Goal: Task Accomplishment & Management: Use online tool/utility

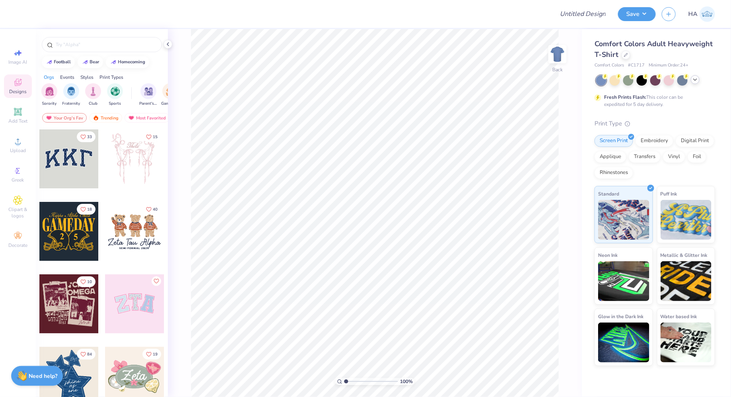
click at [696, 81] on icon at bounding box center [695, 79] width 6 height 6
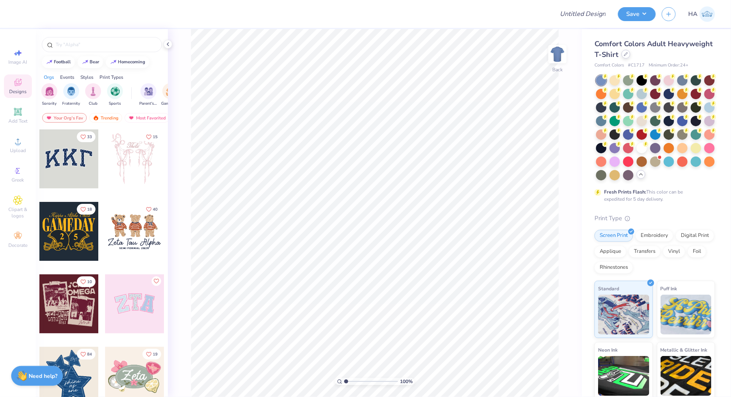
click at [626, 56] on icon at bounding box center [626, 54] width 4 height 4
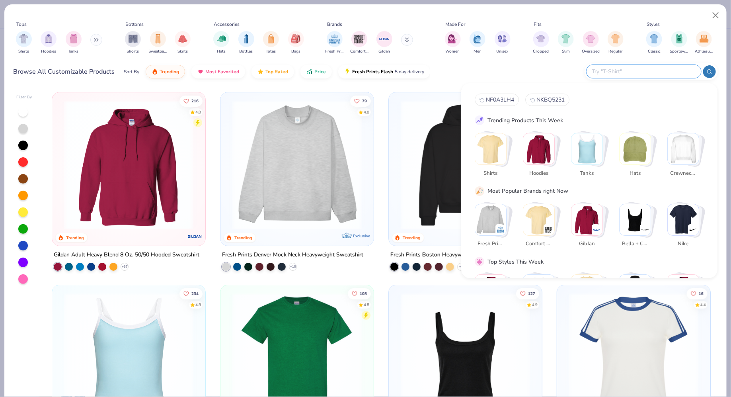
click at [655, 70] on input "text" at bounding box center [644, 71] width 104 height 9
paste input "1010"
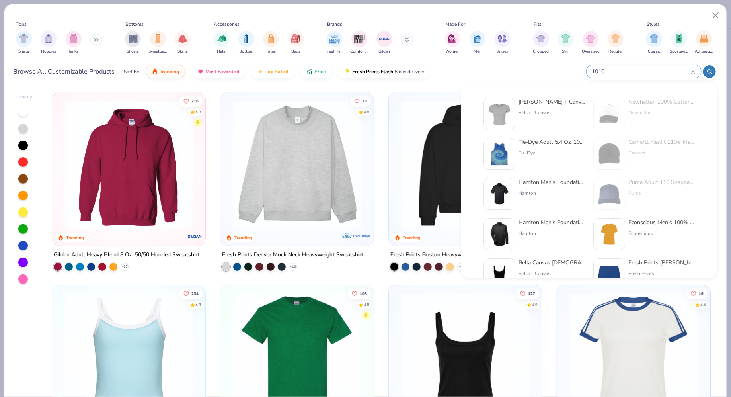
type input "1010"
click at [531, 115] on div "Bella + Canvas" at bounding box center [552, 112] width 67 height 7
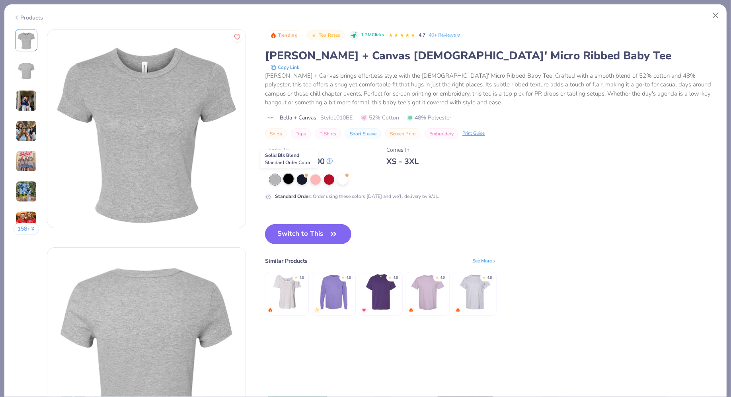
click at [285, 178] on div at bounding box center [288, 179] width 10 height 10
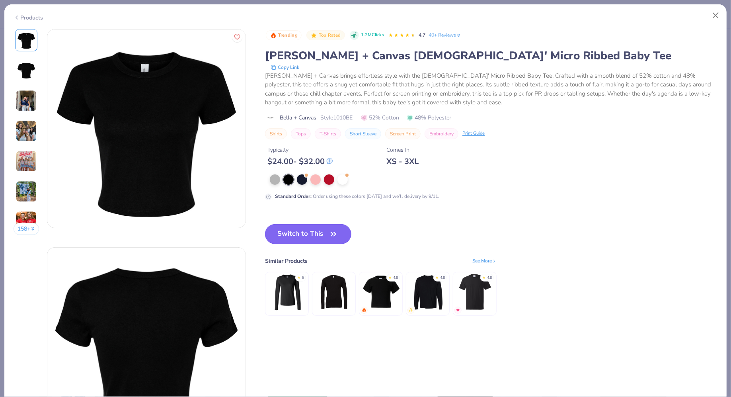
click at [297, 229] on button "Switch to This" at bounding box center [308, 234] width 86 height 20
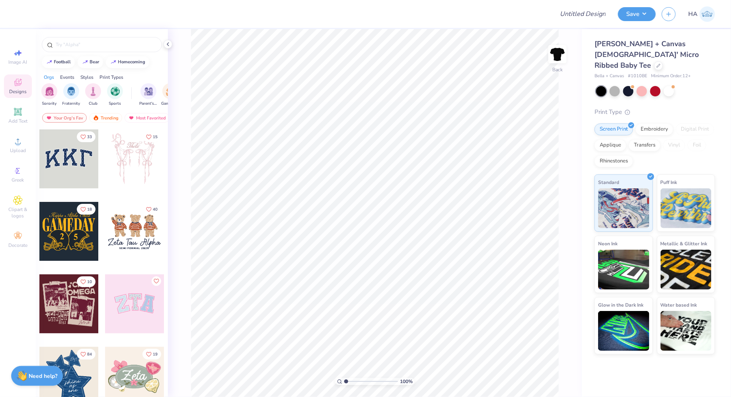
click at [172, 41] on div "100 % Back" at bounding box center [375, 213] width 414 height 368
click at [168, 41] on icon at bounding box center [168, 44] width 6 height 6
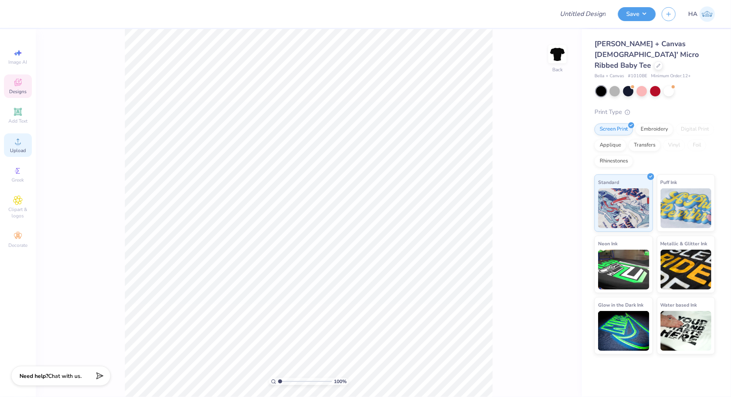
click at [23, 136] on div "Upload" at bounding box center [18, 144] width 28 height 23
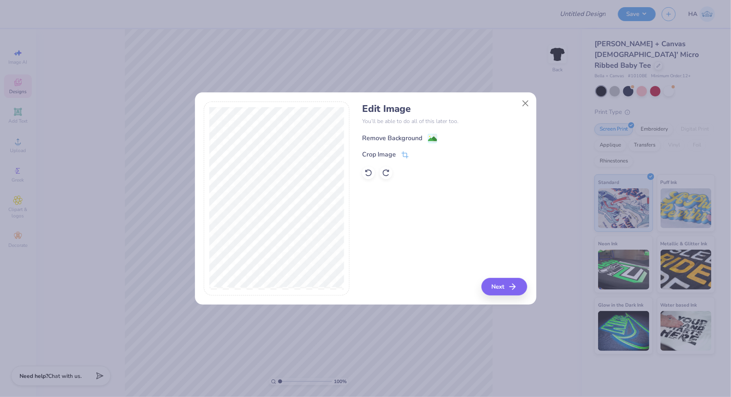
click at [429, 138] on image at bounding box center [432, 139] width 9 height 9
click at [497, 283] on button "Next" at bounding box center [506, 287] width 46 height 18
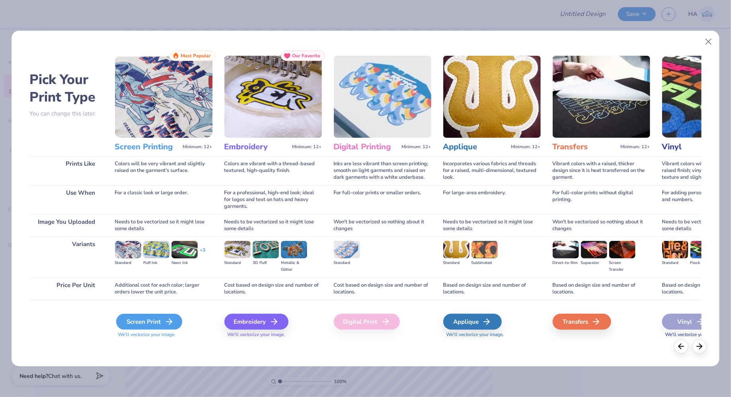
click at [158, 320] on div "Screen Print" at bounding box center [149, 322] width 66 height 16
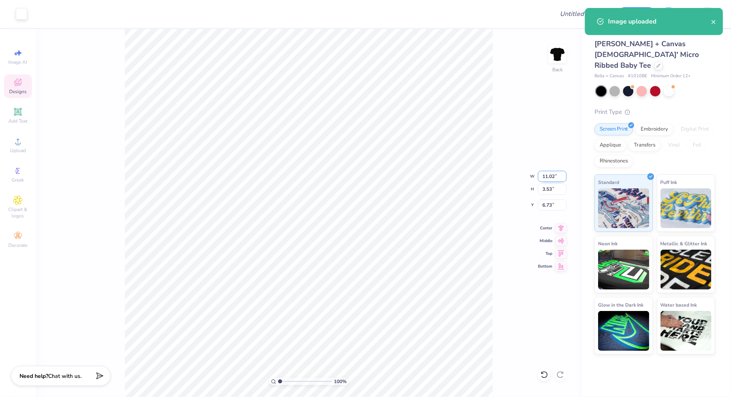
click at [548, 176] on input "11.02" at bounding box center [552, 176] width 29 height 11
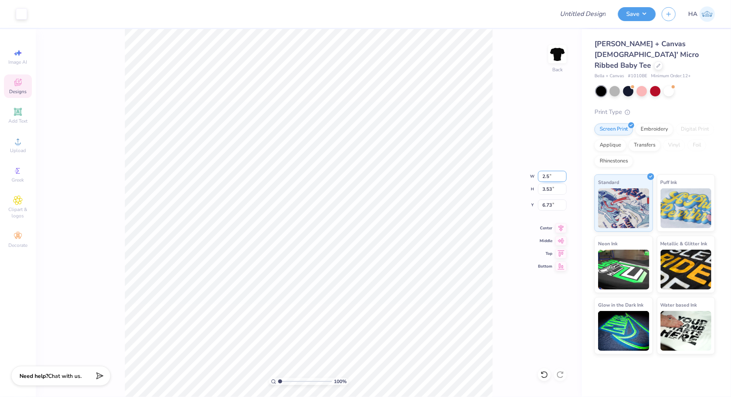
type input "2.50"
type input "0.80"
type input "2.80"
type input "2.20"
click at [548, 207] on input "2.20" at bounding box center [552, 204] width 29 height 11
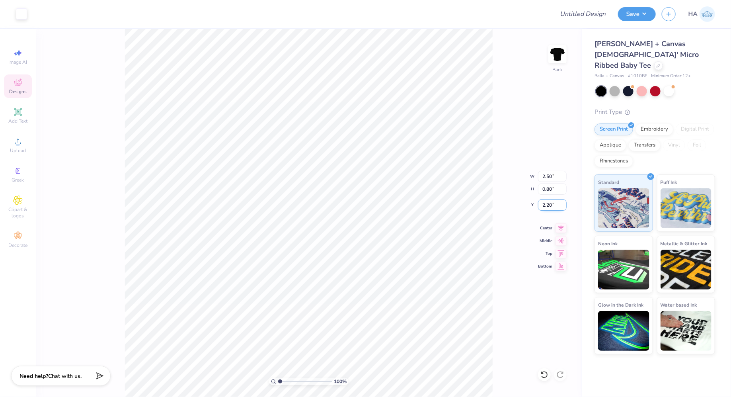
click at [548, 207] on input "2.20" at bounding box center [552, 204] width 29 height 11
type input "2.00"
click at [546, 175] on input "2.50" at bounding box center [552, 176] width 29 height 11
type input "2.75"
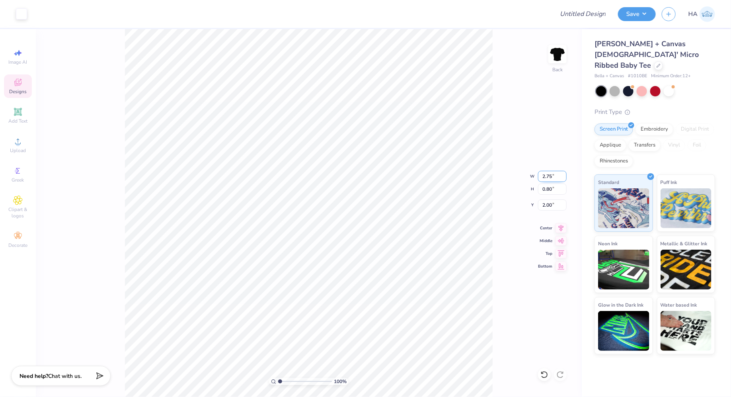
type input "0.88"
type input "1.96"
type input "2.12"
click at [636, 15] on button "Save" at bounding box center [637, 13] width 38 height 14
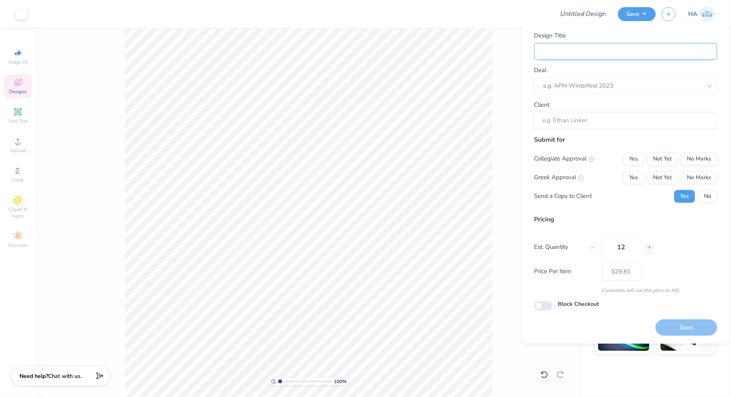
click at [652, 47] on input "Design Title" at bounding box center [626, 51] width 183 height 17
type input "3"
type input "33"
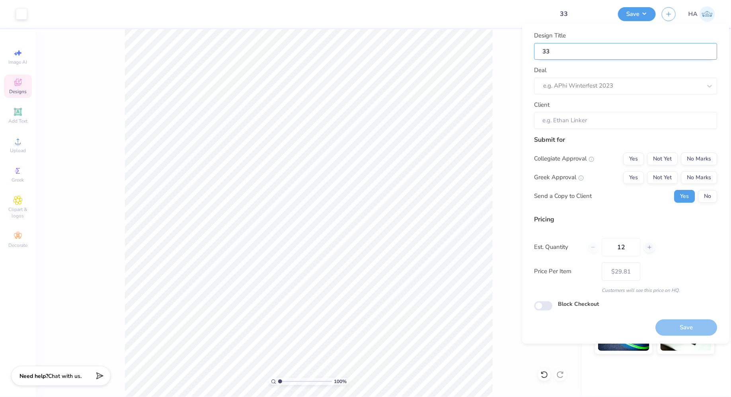
type input "33"
type input "33 T"
type input "33 Ta"
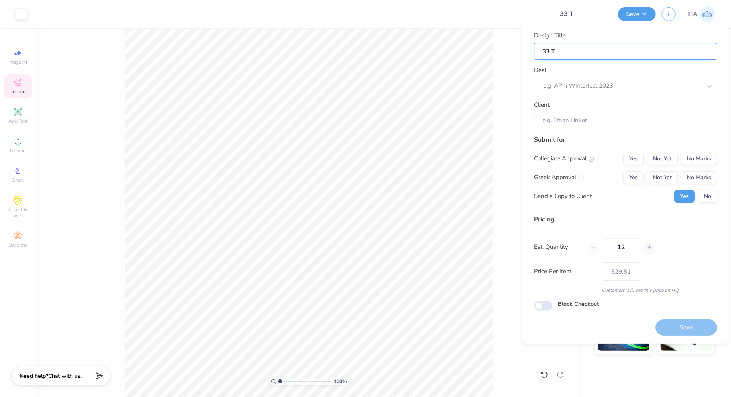
type input "33 Ta"
type input "33 Tap"
type input "33 Taps"
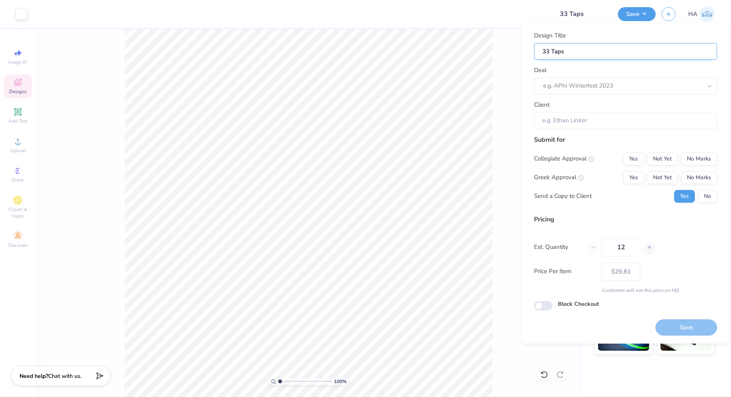
type input "33 Taps"
type input "33 Taps L"
type input "33 Taps La"
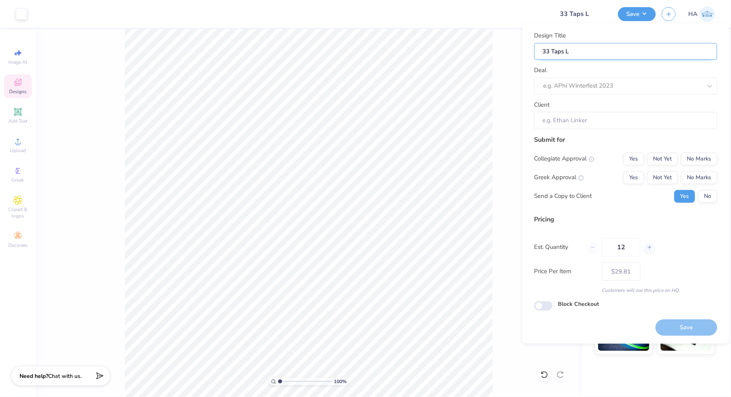
type input "33 Taps La"
type input "33 Taps Lad"
type input "33 Taps Ladi"
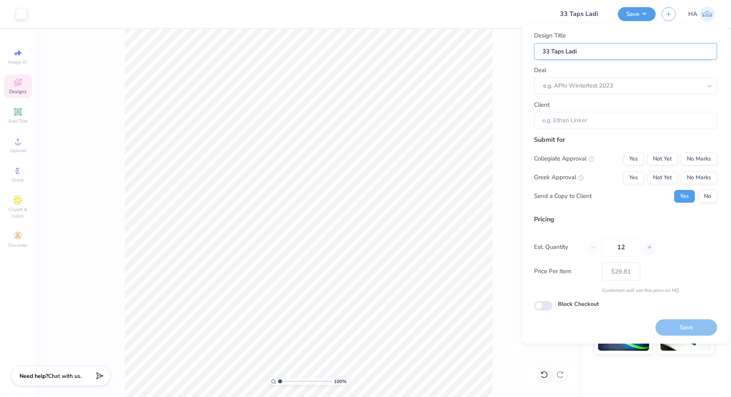
type input "33 Taps Ladie"
type input "33 Taps [DEMOGRAPHIC_DATA]"
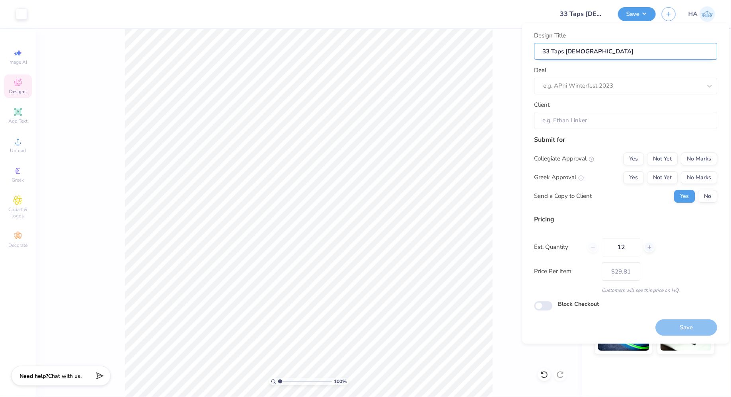
type input "33 Taps [DEMOGRAPHIC_DATA]"
type input "33 Taps [DEMOGRAPHIC_DATA] T"
type input "33 Taps [DEMOGRAPHIC_DATA] Te"
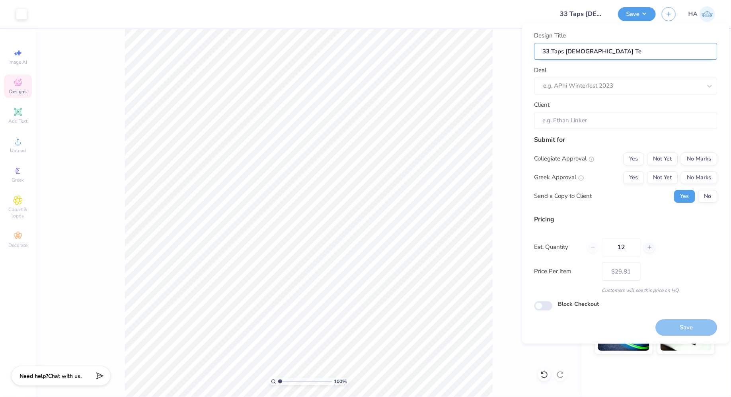
type input "33 Taps [DEMOGRAPHIC_DATA] Tee"
type input "33 Taps [DEMOGRAPHIC_DATA] Tees"
type input "33 Taps [DEMOGRAPHIC_DATA] Tees!"
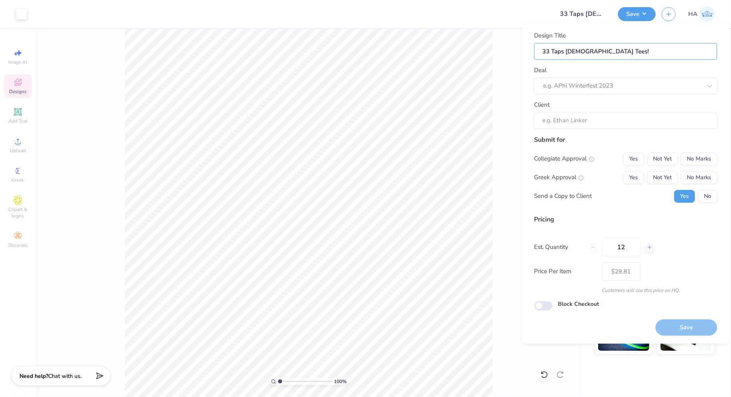
type input "33 Taps [DEMOGRAPHIC_DATA] Tees!"
click at [658, 70] on div "Deal e.g. APhi Winterfest 2023" at bounding box center [626, 80] width 183 height 29
click at [656, 80] on div at bounding box center [623, 85] width 158 height 11
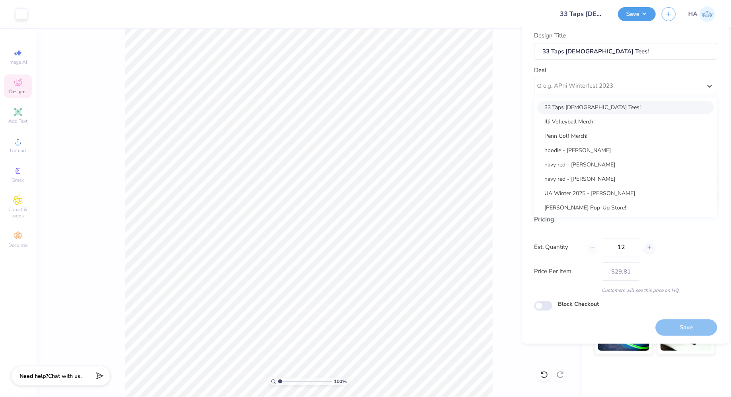
click at [599, 110] on div "33 Taps [DEMOGRAPHIC_DATA] Tees!" at bounding box center [626, 107] width 177 height 13
type input "[PERSON_NAME]"
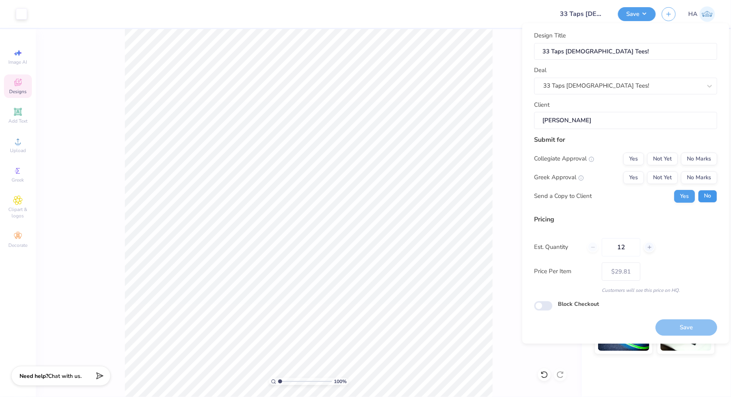
click at [708, 193] on button "No" at bounding box center [708, 196] width 19 height 13
click at [708, 180] on button "No Marks" at bounding box center [700, 177] width 36 height 13
click at [708, 171] on button "No Marks" at bounding box center [700, 177] width 36 height 13
click at [708, 162] on button "No Marks" at bounding box center [700, 158] width 36 height 13
click at [672, 319] on button "Save" at bounding box center [687, 327] width 62 height 16
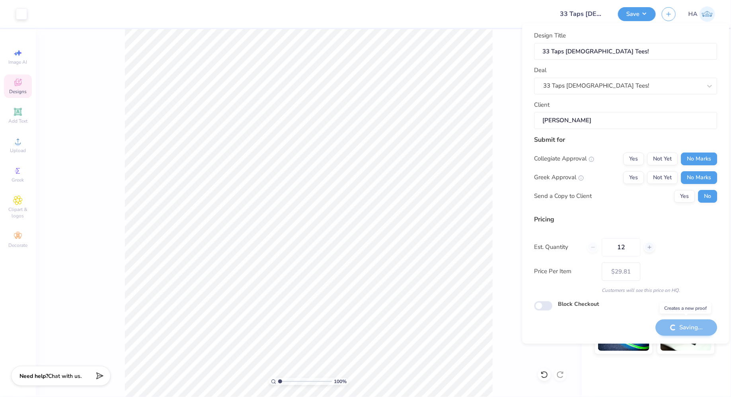
type input "– –"
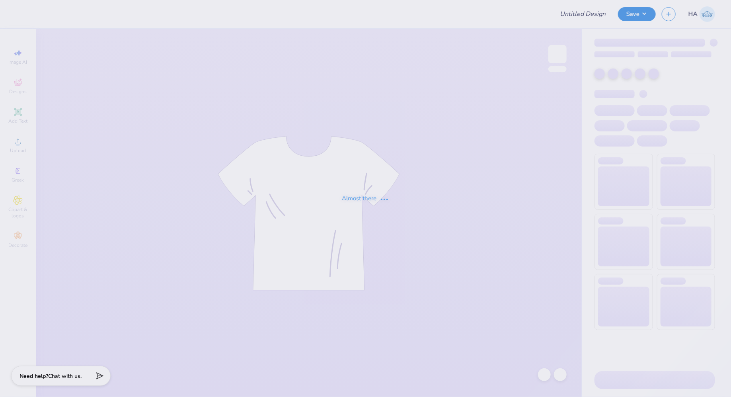
type input "33 Taps [DEMOGRAPHIC_DATA] Tees!"
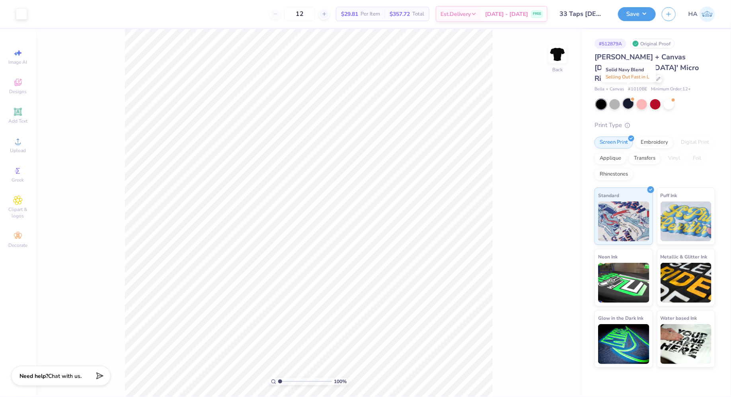
click at [625, 98] on div at bounding box center [629, 103] width 10 height 10
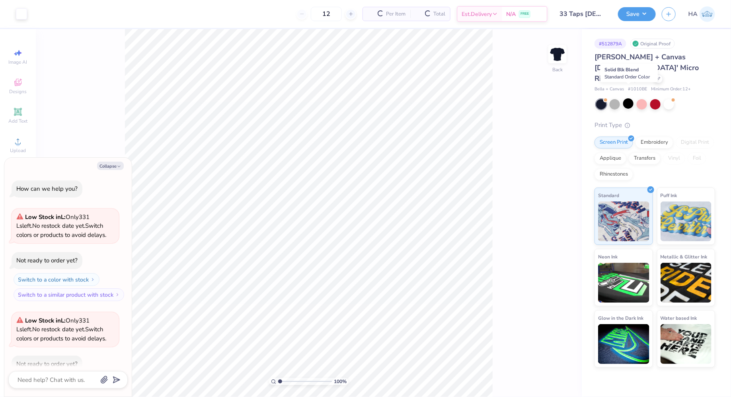
scroll to position [43, 0]
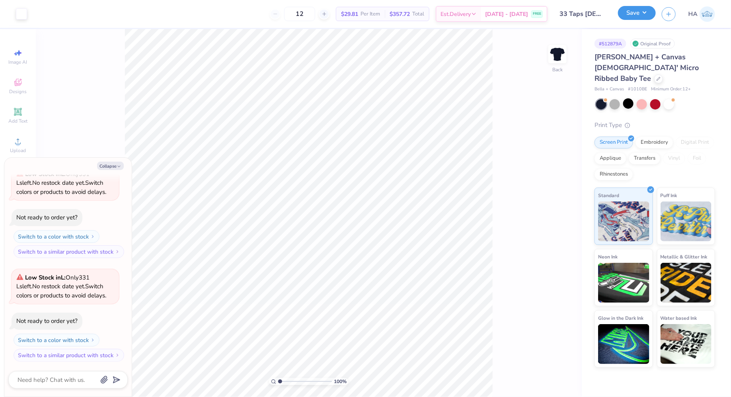
click at [635, 20] on button "Save" at bounding box center [637, 13] width 38 height 14
type textarea "x"
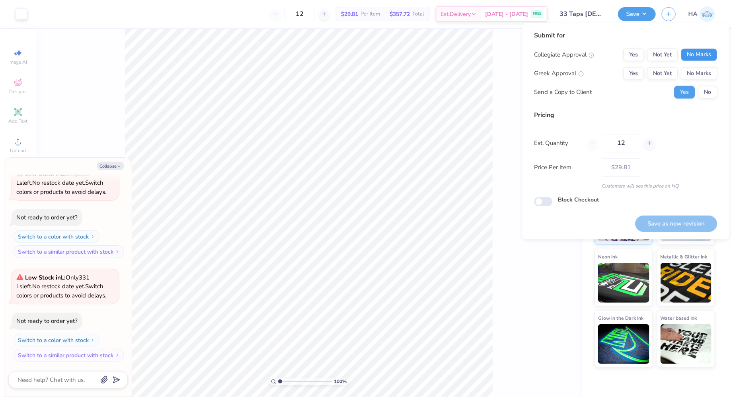
click at [702, 54] on button "No Marks" at bounding box center [700, 55] width 36 height 13
click at [702, 66] on div "Collegiate Approval Yes Not Yet No Marks Greek Approval Yes Not Yet No Marks Se…" at bounding box center [626, 74] width 183 height 50
click at [702, 69] on button "No Marks" at bounding box center [700, 73] width 36 height 13
click at [650, 221] on button "Save as new revision" at bounding box center [677, 223] width 82 height 16
type input "$29.81"
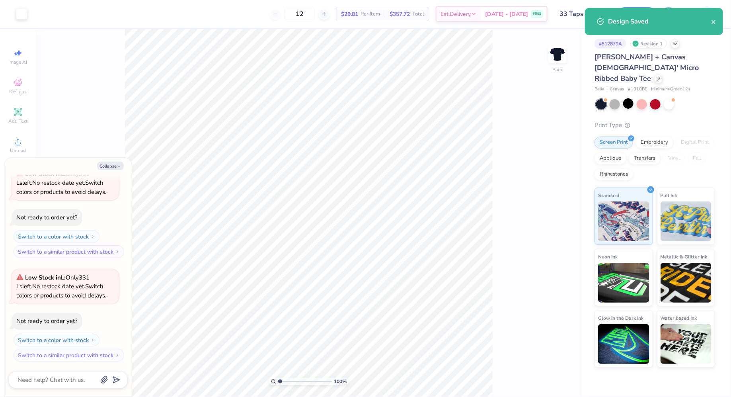
type textarea "x"
